Goal: Task Accomplishment & Management: Complete application form

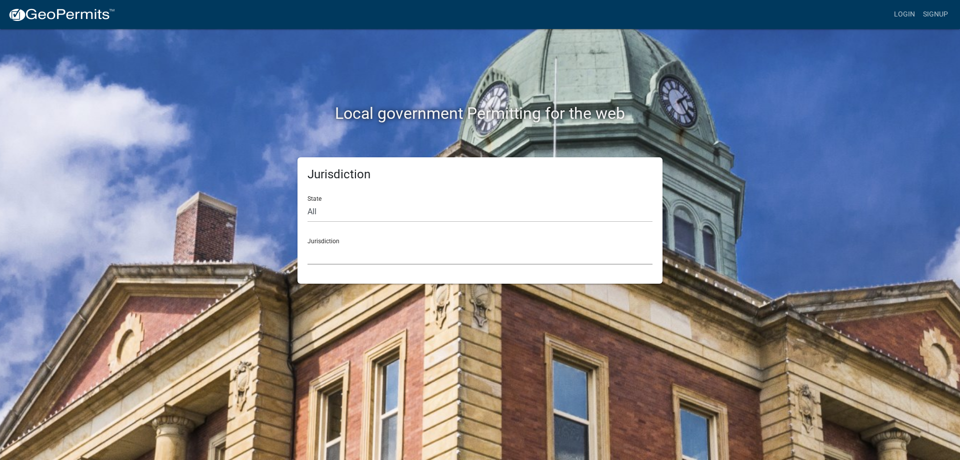
click at [307, 244] on select "[GEOGRAPHIC_DATA], [US_STATE] City of [GEOGRAPHIC_DATA], [US_STATE] [GEOGRAPHIC…" at bounding box center [479, 254] width 345 height 20
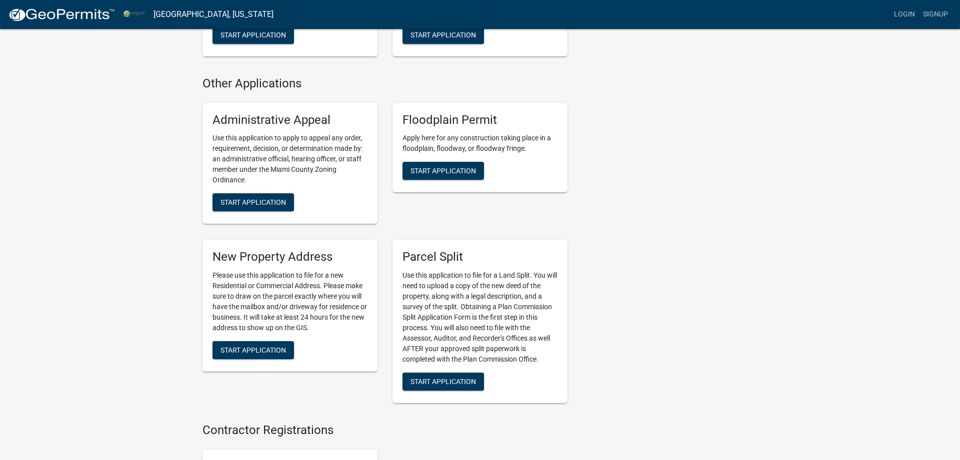
scroll to position [1172, 0]
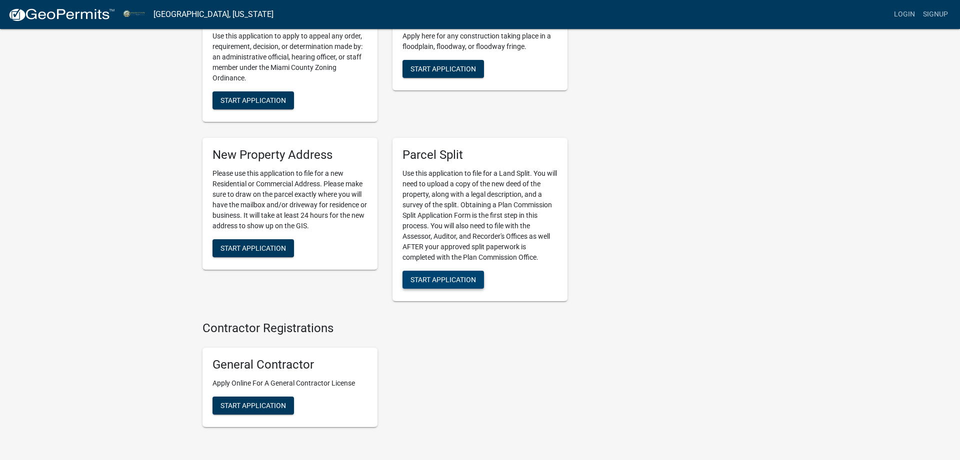
click at [450, 284] on span "Start Application" at bounding box center [442, 280] width 65 height 8
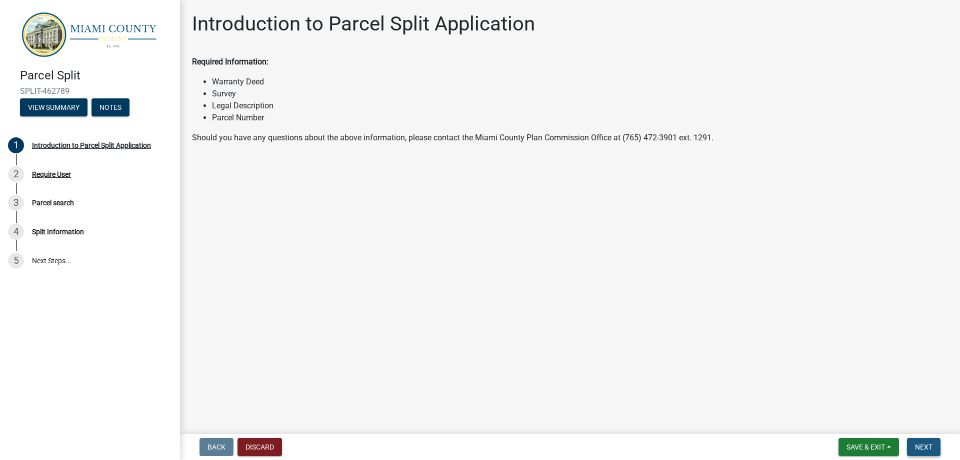
click at [923, 444] on span "Next" at bounding box center [923, 447] width 17 height 8
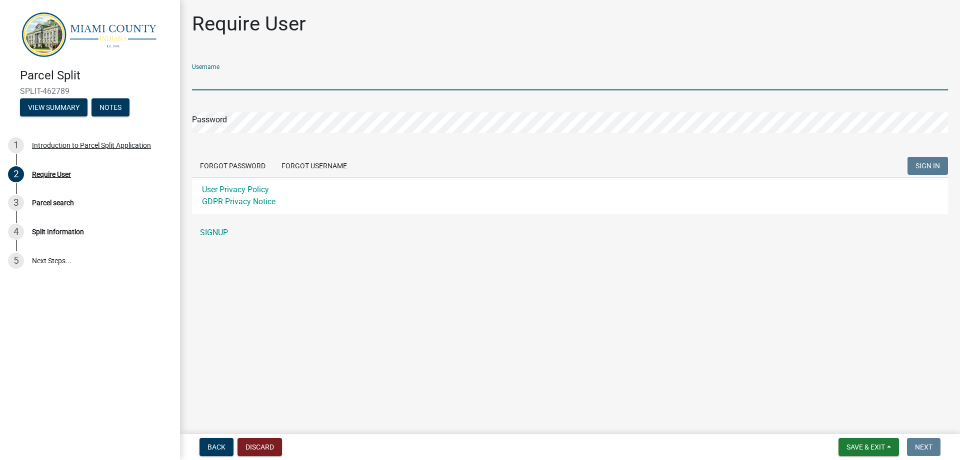
click at [289, 77] on input "Username" at bounding box center [570, 80] width 756 height 20
type input "[EMAIL_ADDRESS][DOMAIN_NAME]"
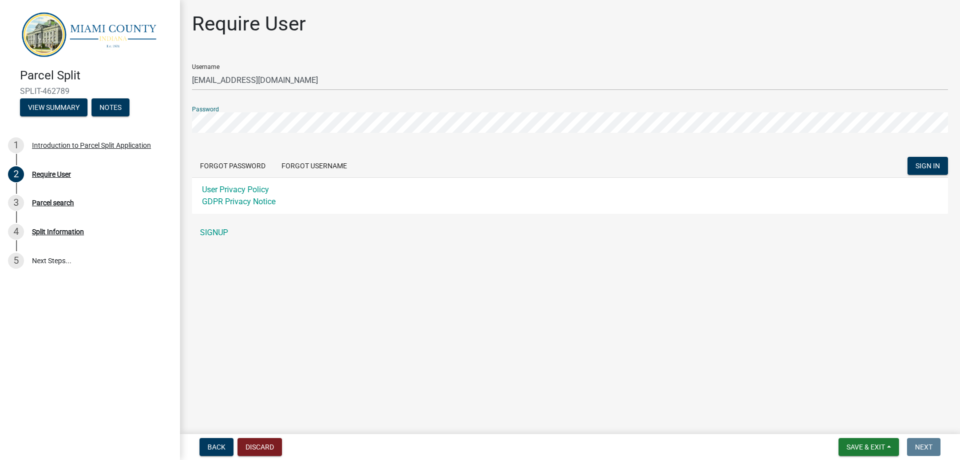
click at [907, 157] on button "SIGN IN" at bounding box center [927, 166] width 40 height 18
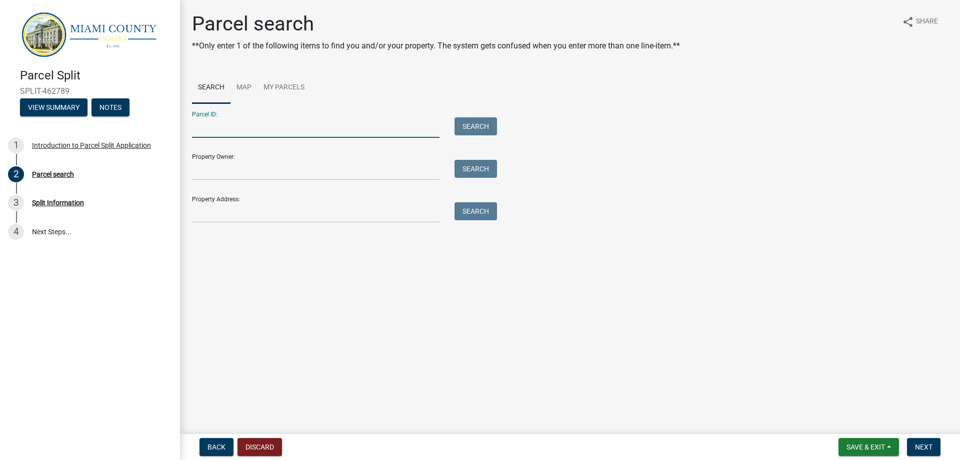
click at [290, 123] on input "Parcel ID:" at bounding box center [315, 127] width 247 height 20
paste input "52-03-31-400-002.000-014"
drag, startPoint x: 209, startPoint y: 130, endPoint x: 169, endPoint y: 125, distance: 40.8
click at [192, 125] on input "52-03-31-400-002.000-014" at bounding box center [315, 127] width 247 height 20
type input "52-03-31-400-002.000-014"
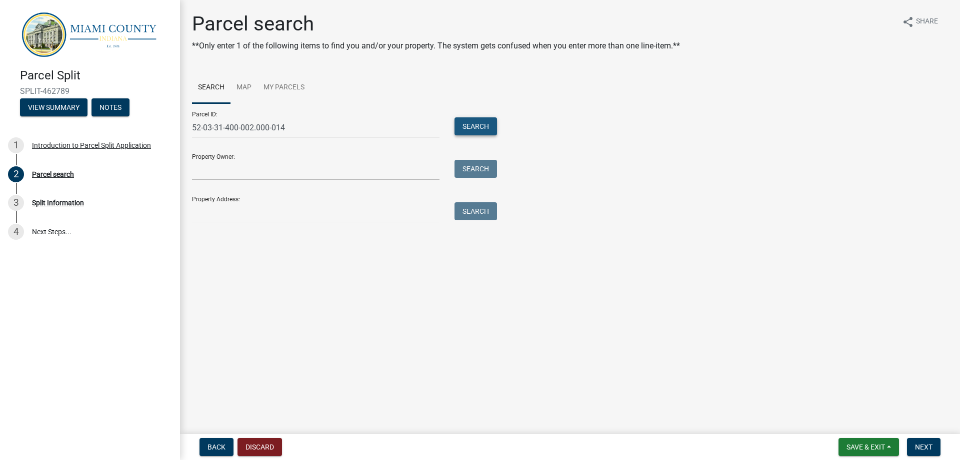
click at [491, 121] on button "Search" at bounding box center [475, 126] width 42 height 18
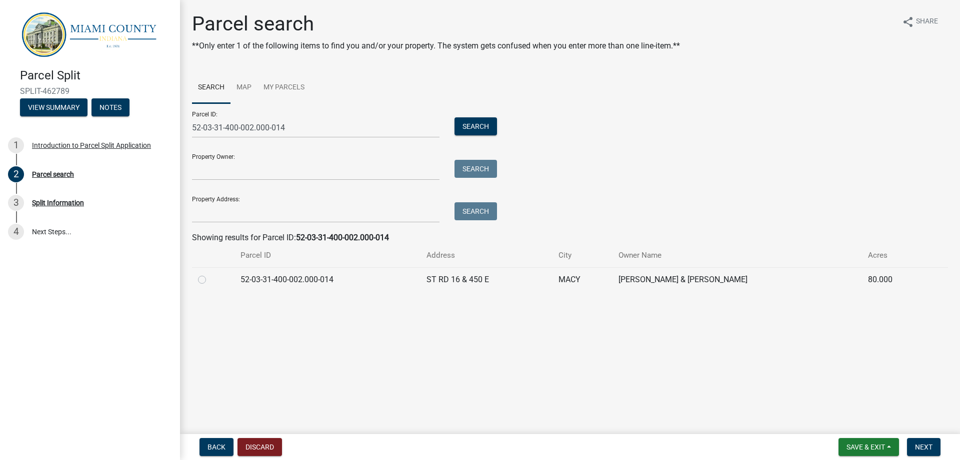
click at [210, 274] on label at bounding box center [210, 274] width 0 height 0
click at [210, 278] on input "radio" at bounding box center [213, 277] width 6 height 6
radio input "true"
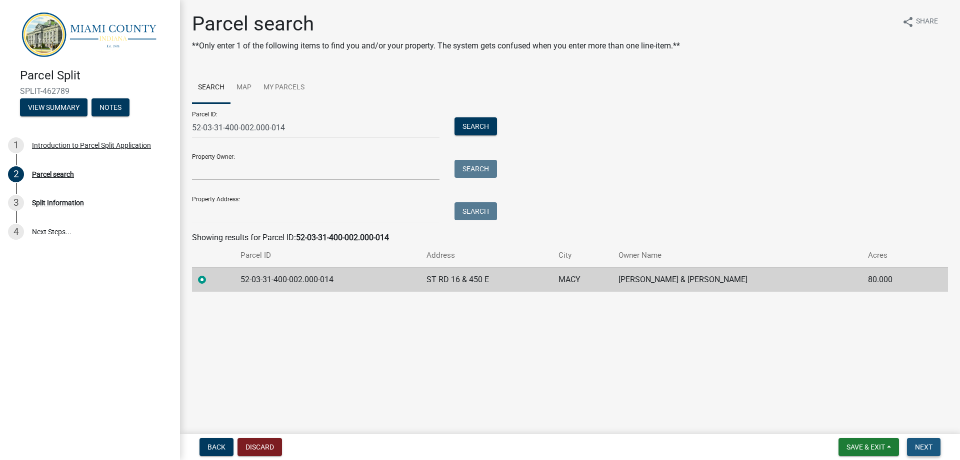
click at [925, 448] on span "Next" at bounding box center [923, 447] width 17 height 8
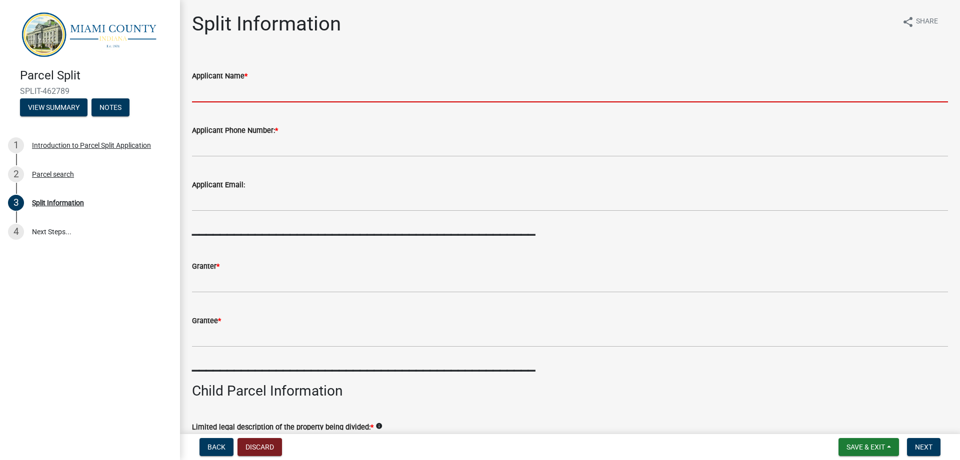
click at [247, 83] on input "Applicant Name *" at bounding box center [570, 92] width 756 height 20
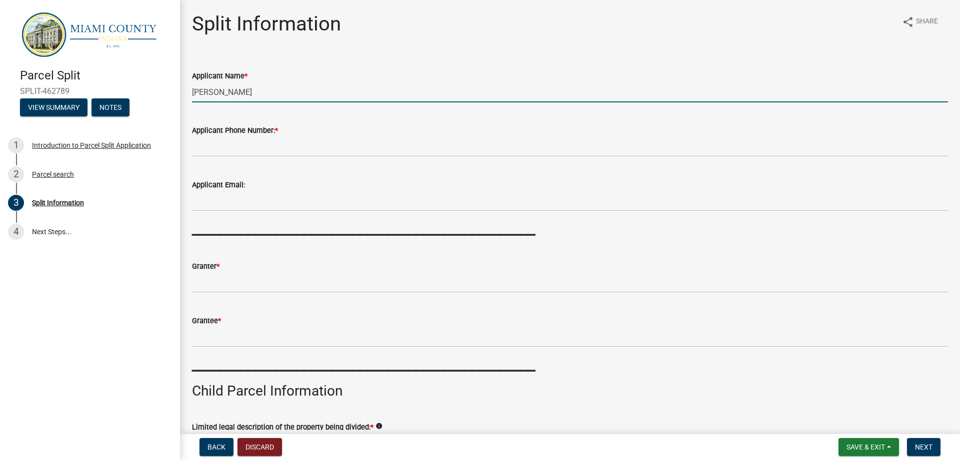
type input "[PERSON_NAME]"
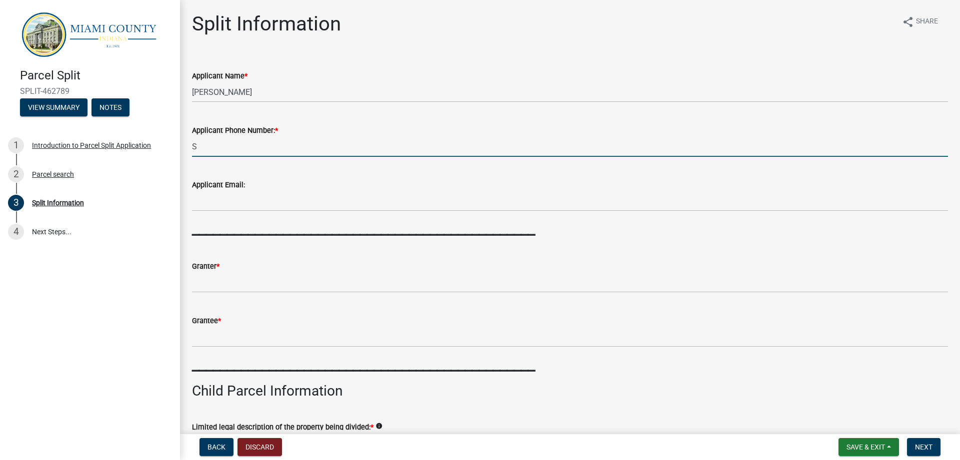
type input "S"
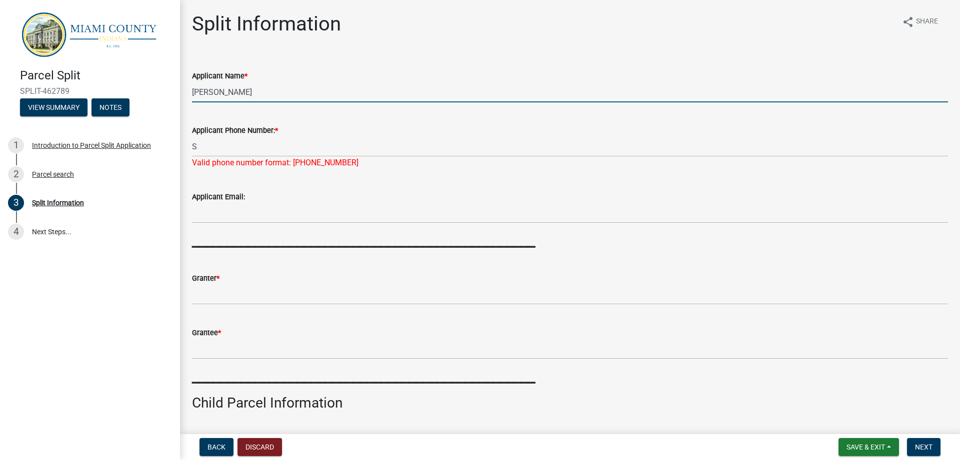
click at [255, 90] on input "[PERSON_NAME]" at bounding box center [570, 92] width 756 height 20
type input "[PERSON_NAME]"
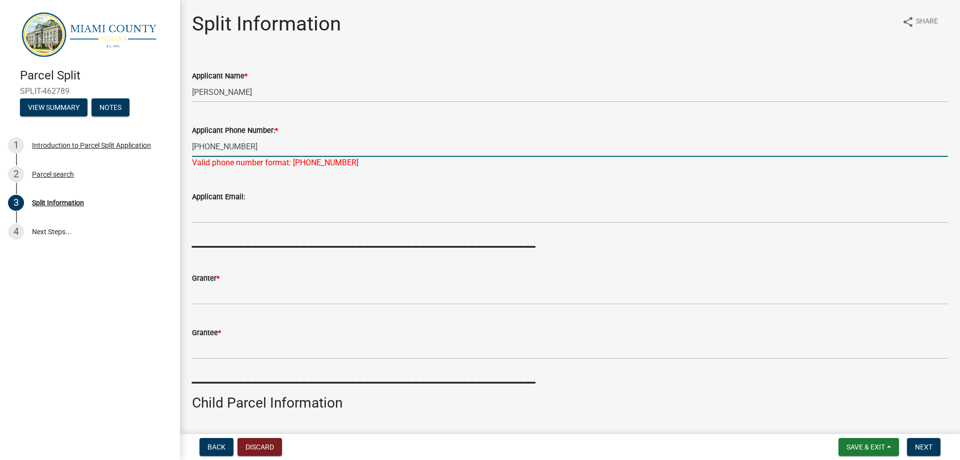
type input "[PHONE_NUMBER]"
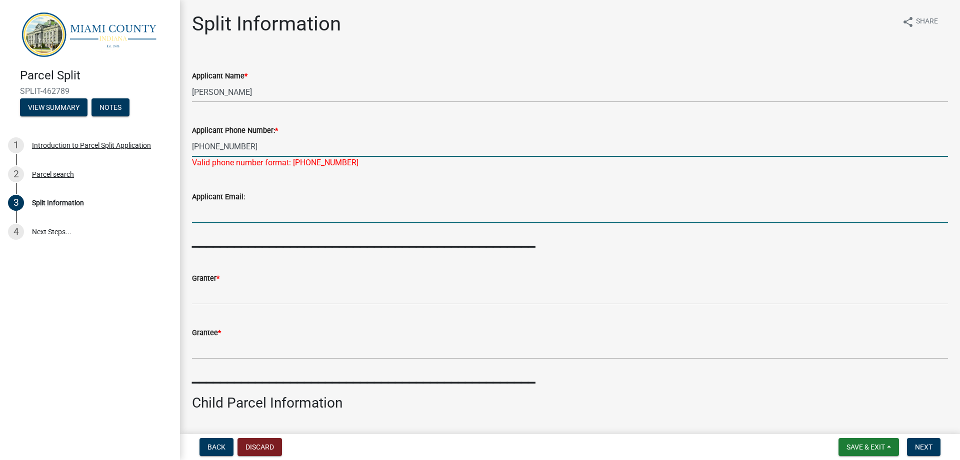
click at [244, 211] on input "Applicant Email:" at bounding box center [570, 213] width 756 height 20
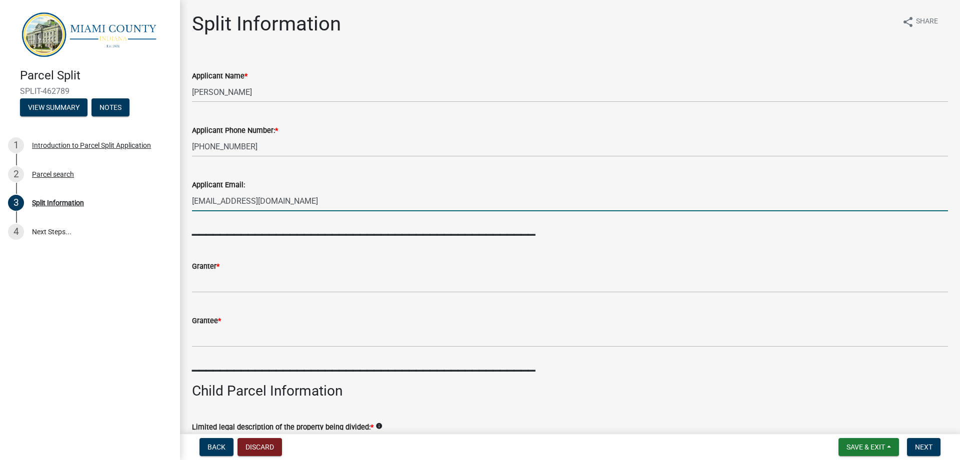
type input "[EMAIL_ADDRESS][DOMAIN_NAME]"
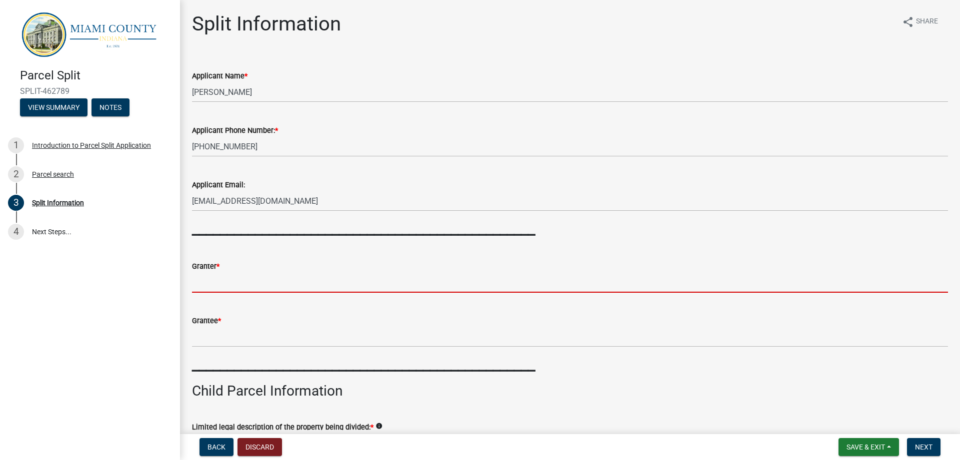
click at [248, 281] on input "Granter *" at bounding box center [570, 282] width 756 height 20
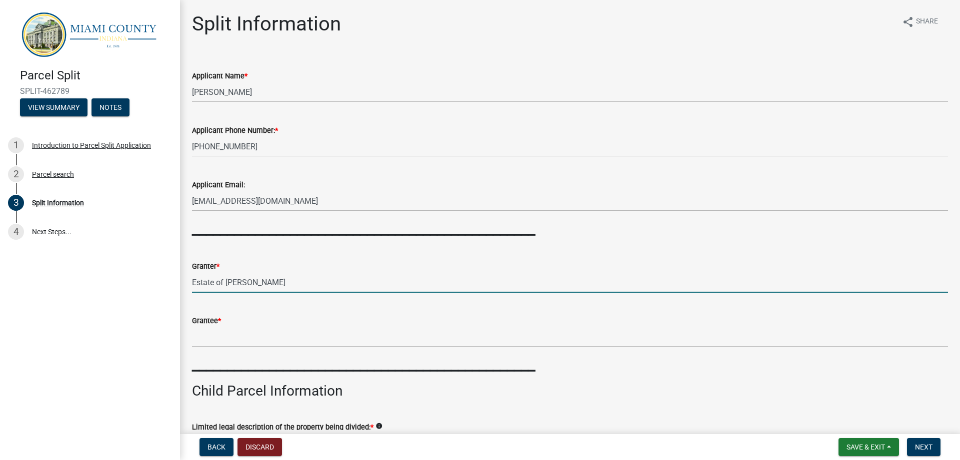
type input "Estate of [PERSON_NAME]"
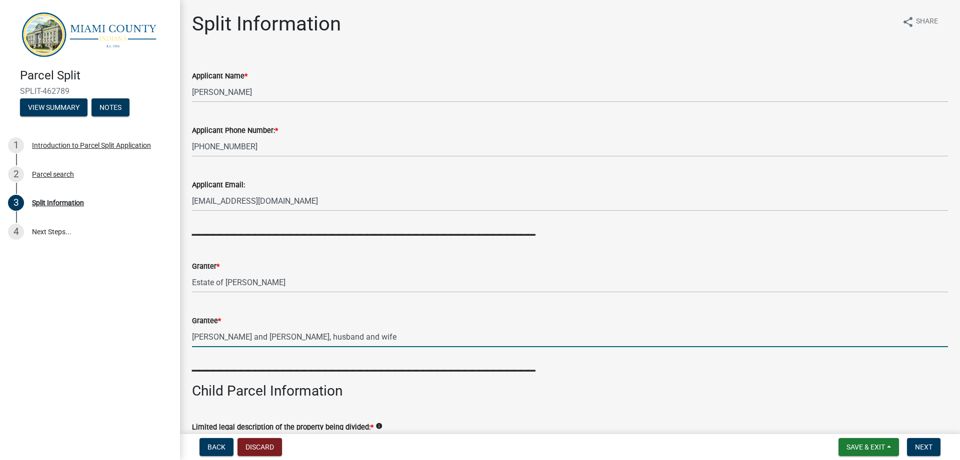
scroll to position [228, 0]
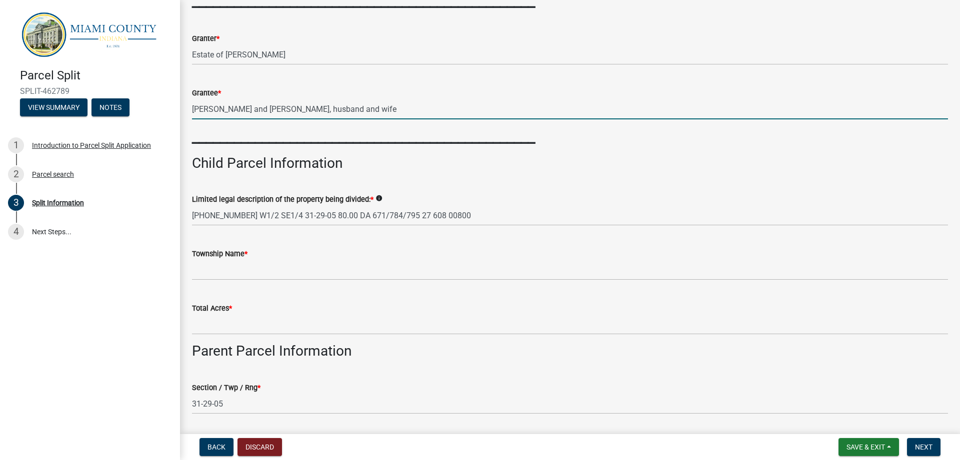
type input "[PERSON_NAME] and [PERSON_NAME], husband and wife"
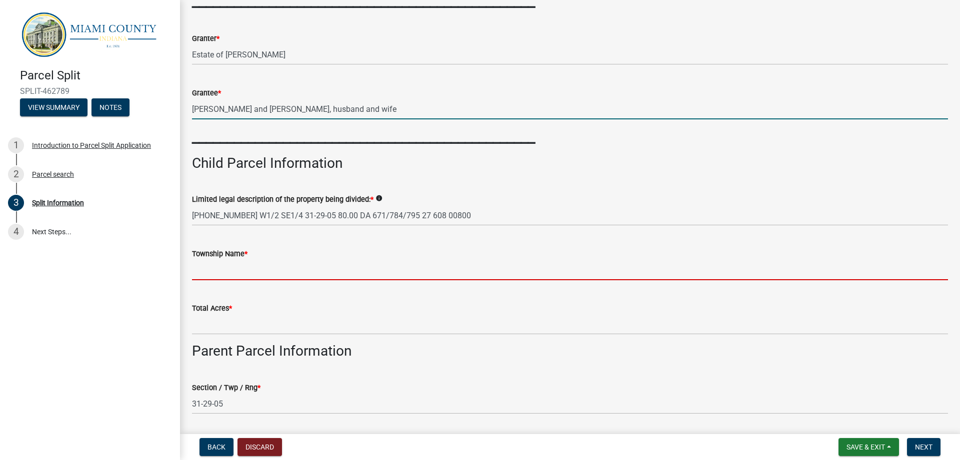
click at [256, 262] on input "Township Name *" at bounding box center [570, 270] width 756 height 20
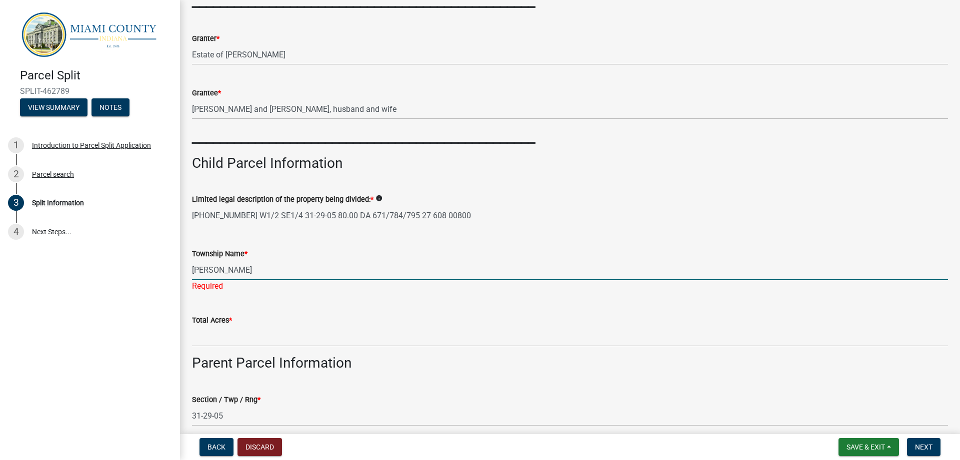
type input "[PERSON_NAME]"
click at [318, 322] on form "Total Acres *" at bounding box center [570, 330] width 756 height 32
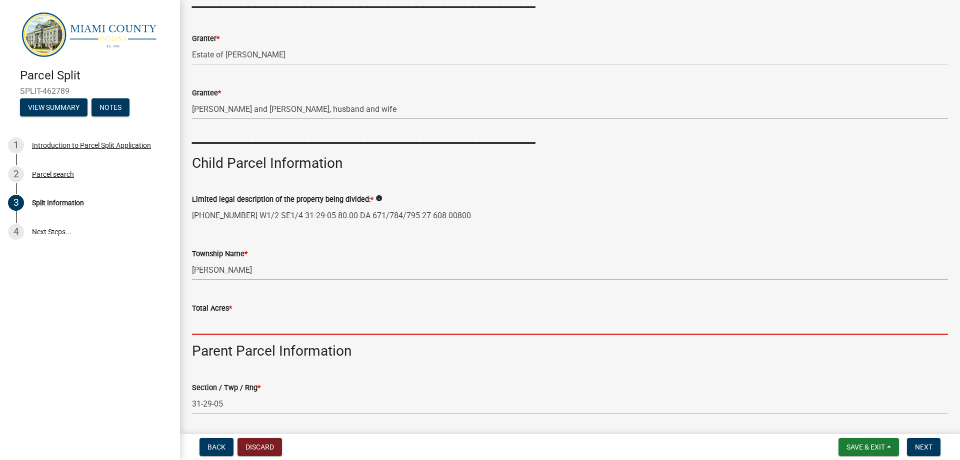
click at [317, 323] on input "Total Acres *" at bounding box center [570, 324] width 756 height 20
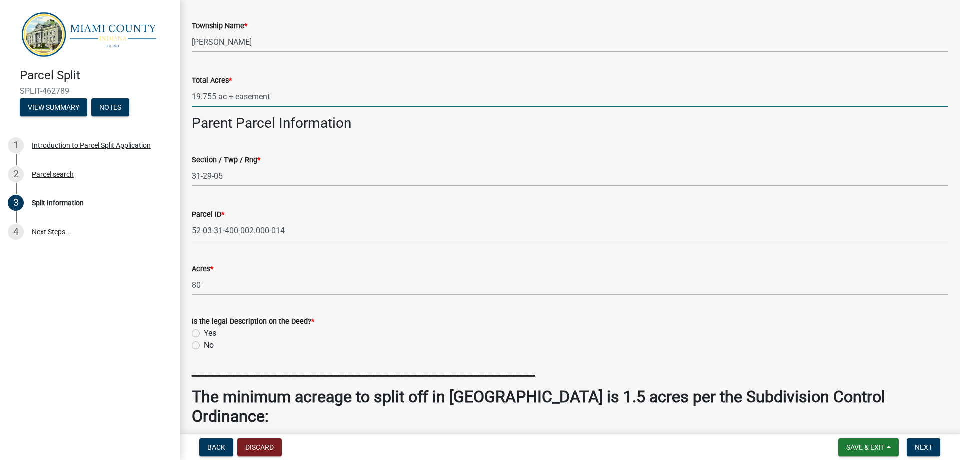
scroll to position [684, 0]
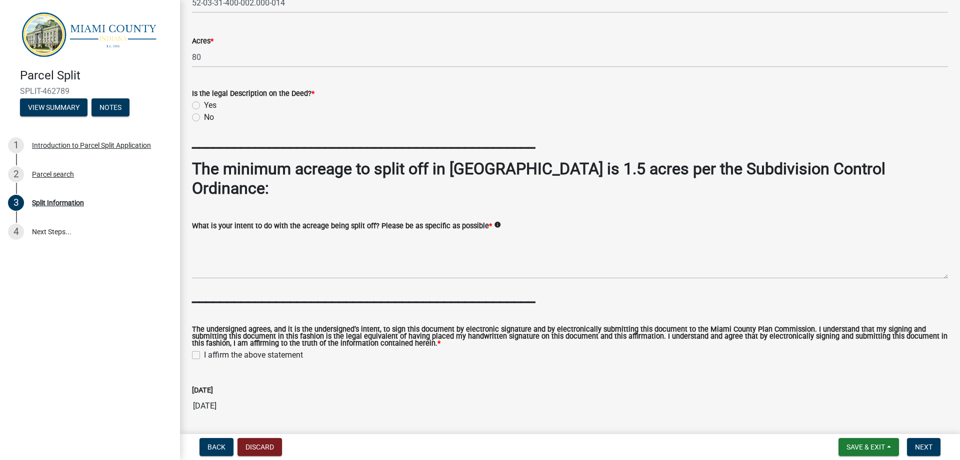
type input "19.755 ac + easement"
click at [204, 105] on label "Yes" at bounding box center [210, 105] width 12 height 12
click at [204, 105] on input "Yes" at bounding box center [207, 102] width 6 height 6
radio input "true"
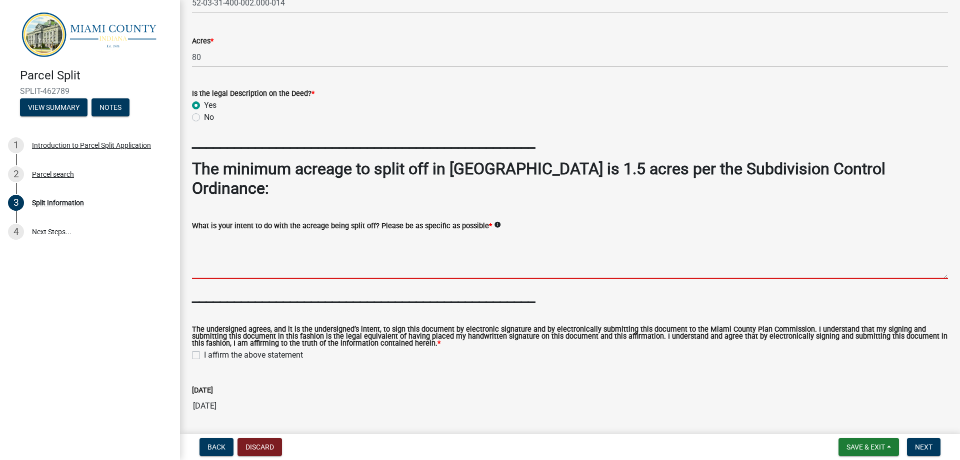
click at [241, 233] on textarea "What is your intent to do with the acreage being split off? Please be as specif…" at bounding box center [570, 255] width 756 height 47
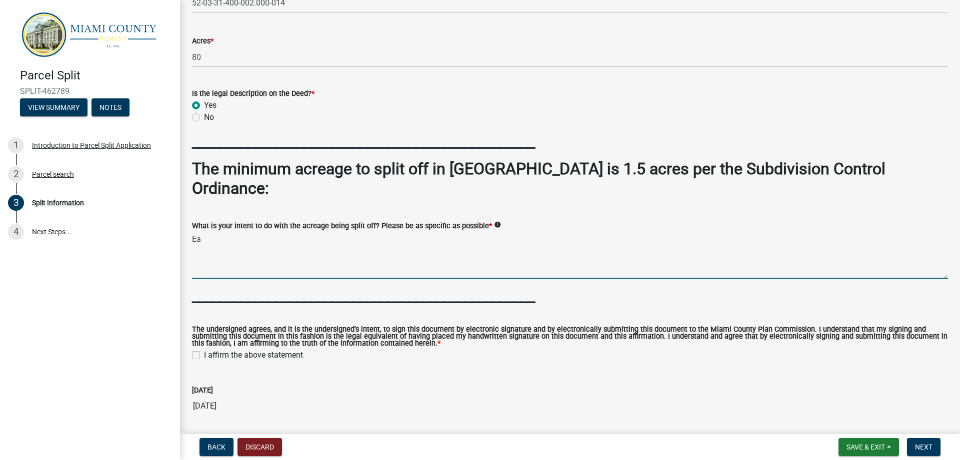
type textarea "E"
type textarea "Back land for recreation. Easement access was approved through variance."
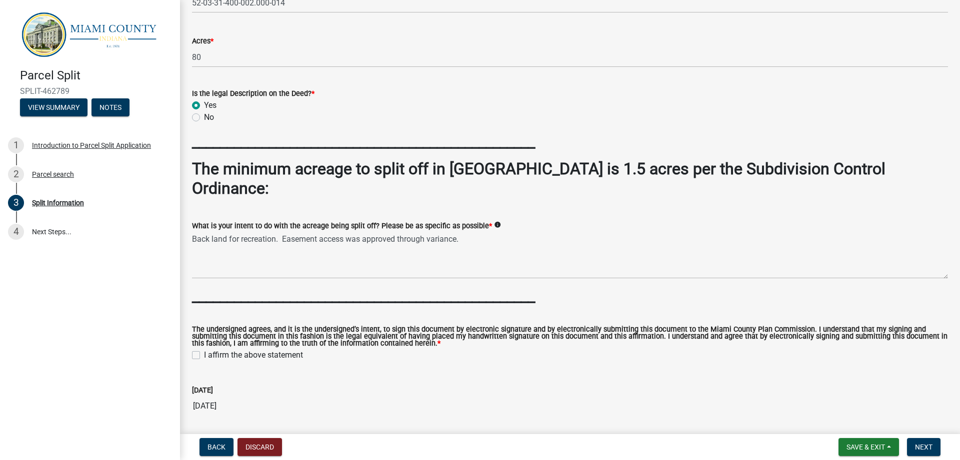
click at [210, 349] on label "I affirm the above statement" at bounding box center [253, 355] width 99 height 12
click at [210, 349] on input "I affirm the above statement" at bounding box center [207, 352] width 6 height 6
checkbox input "true"
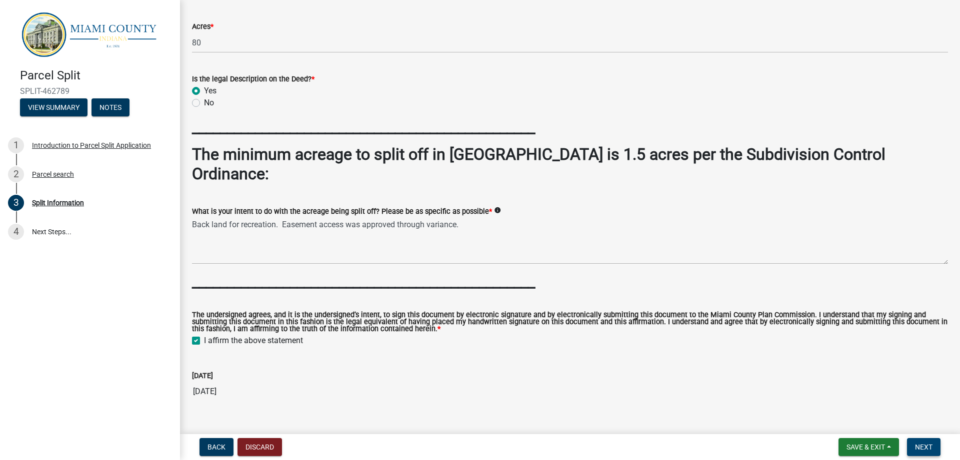
click at [922, 450] on span "Next" at bounding box center [923, 447] width 17 height 8
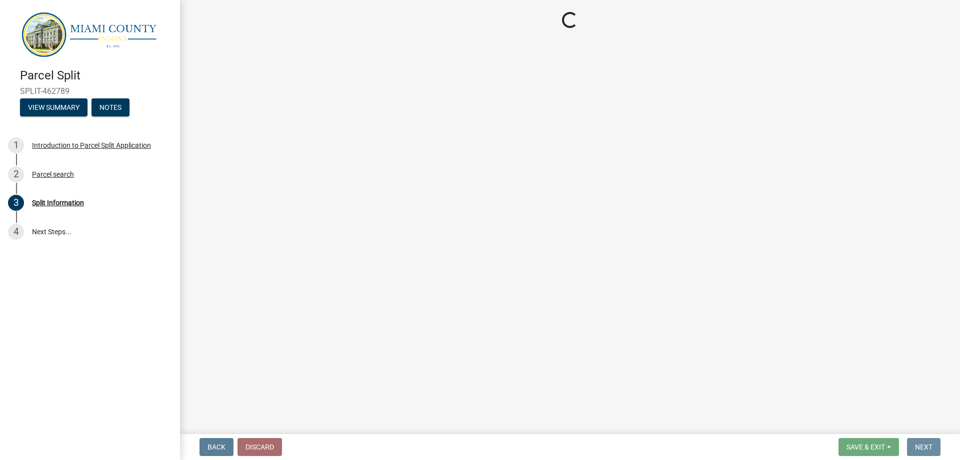
scroll to position [0, 0]
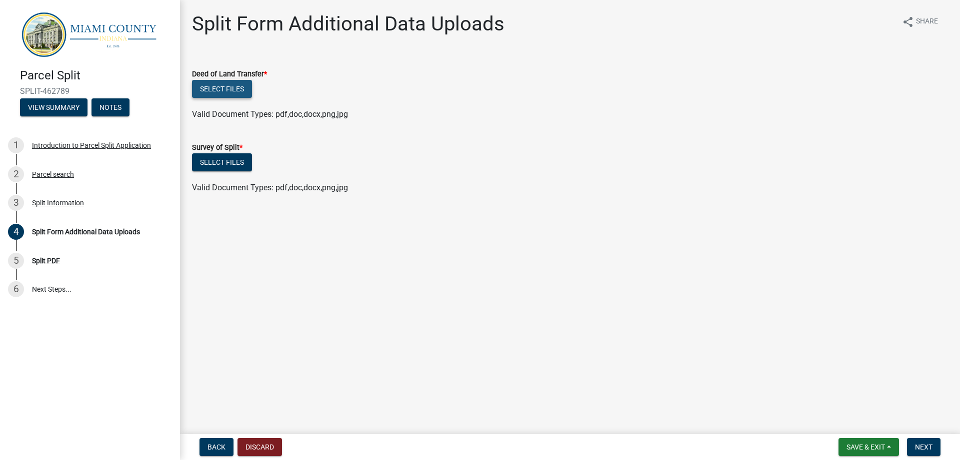
click at [245, 89] on button "Select files" at bounding box center [222, 89] width 60 height 18
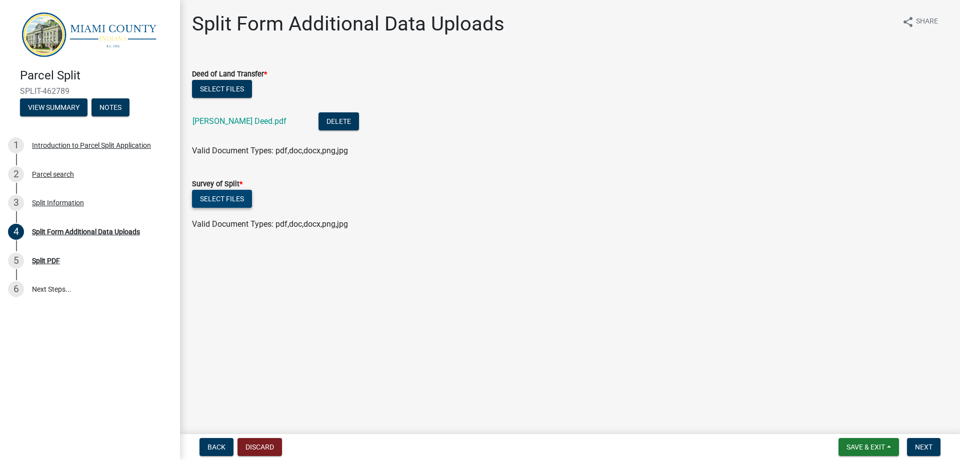
click at [236, 198] on button "Select files" at bounding box center [222, 199] width 60 height 18
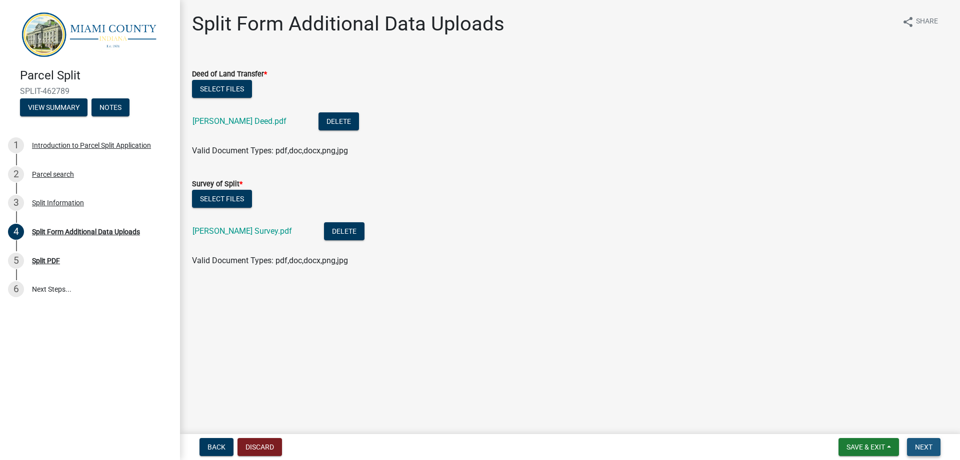
click at [933, 443] on button "Next" at bounding box center [923, 447] width 33 height 18
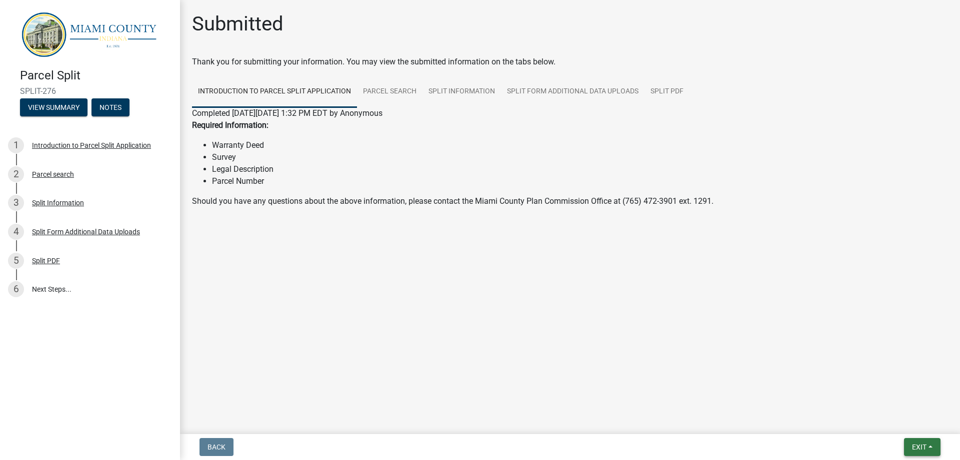
click at [919, 444] on span "Exit" at bounding box center [919, 447] width 14 height 8
click at [884, 426] on button "Save & Exit" at bounding box center [900, 421] width 80 height 24
